Goal: Navigation & Orientation: Go to known website

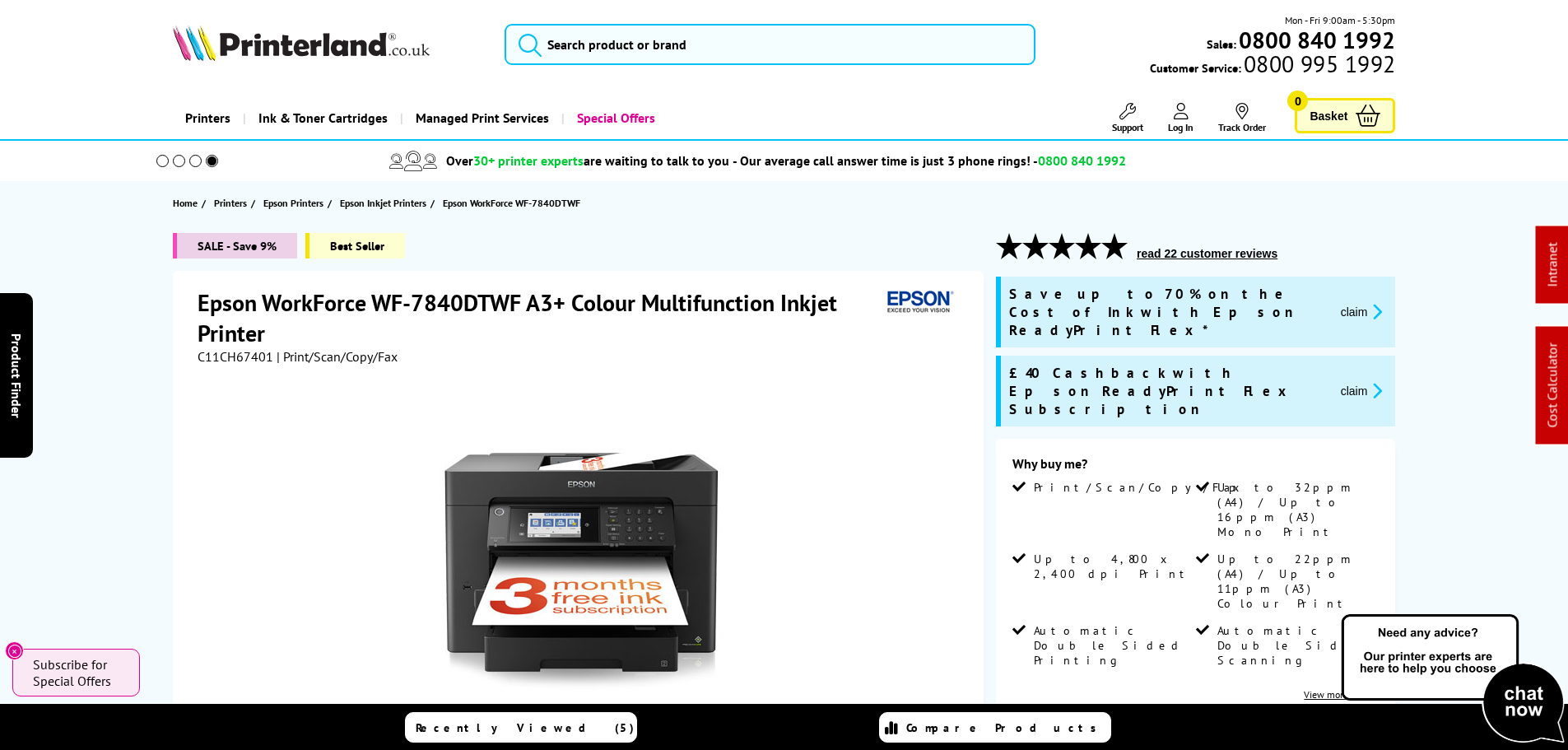
click at [305, 51] on img at bounding box center [301, 43] width 257 height 36
